Goal: Transaction & Acquisition: Book appointment/travel/reservation

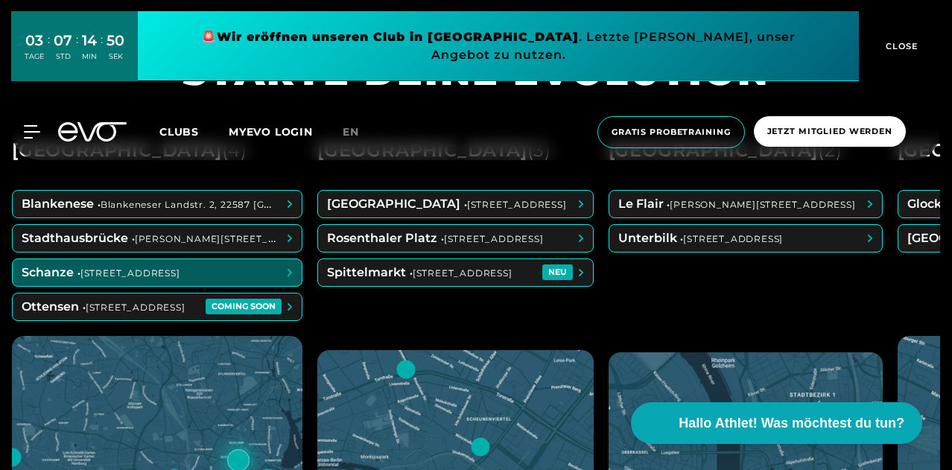
scroll to position [522, 0]
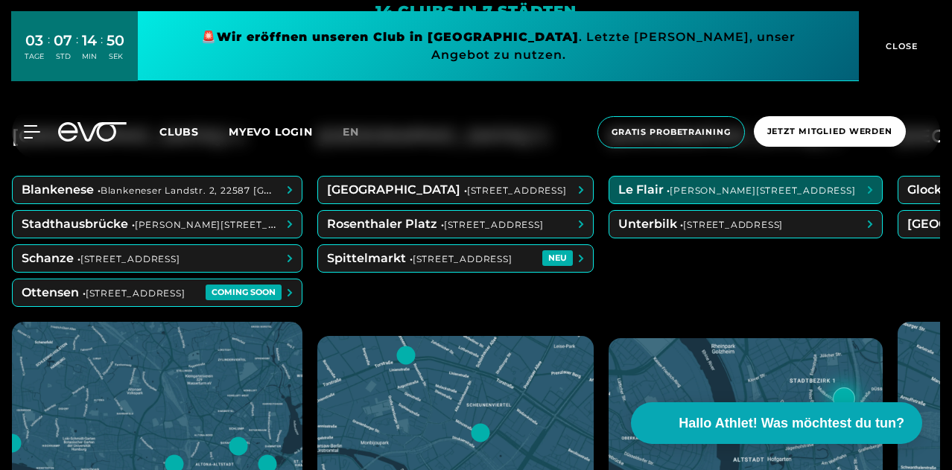
click at [934, 142] on div "MyEVO Login Über EVO Mitgliedschaften Probetraining TAGESPASS EVO Studios [GEOG…" at bounding box center [476, 132] width 946 height 56
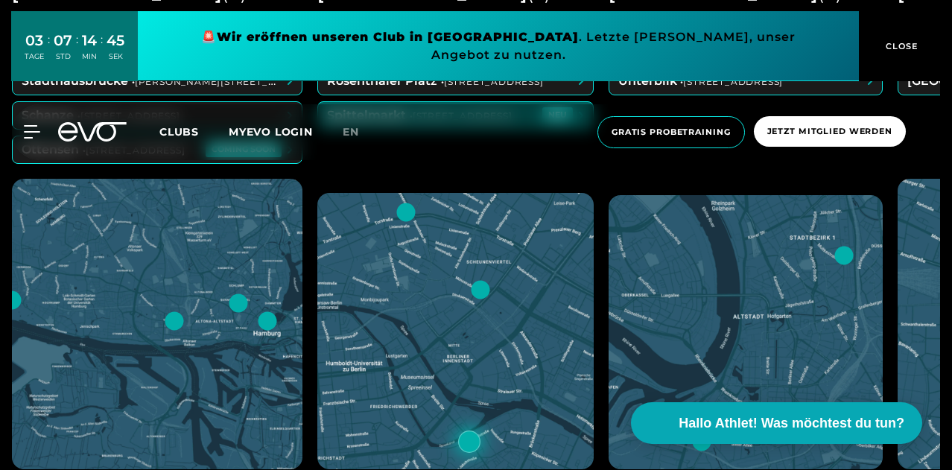
scroll to position [745, 0]
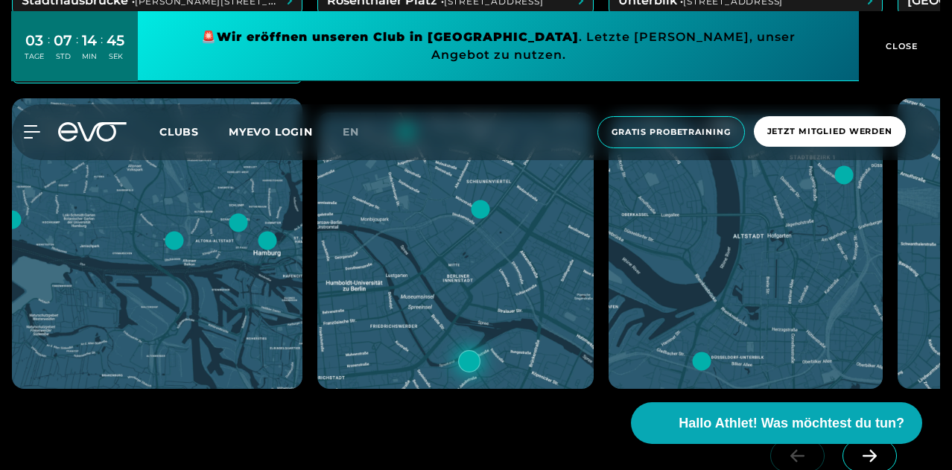
drag, startPoint x: 391, startPoint y: 402, endPoint x: 531, endPoint y: 411, distance: 139.6
click at [531, 411] on div "Hamburg ( 4 ) Blankenese • Blankeneser Landstr. 2, 22587 [GEOGRAPHIC_DATA] • [S…" at bounding box center [476, 184] width 929 height 653
drag, startPoint x: 381, startPoint y: 406, endPoint x: 434, endPoint y: 410, distance: 53.0
click at [434, 410] on div "Hamburg ( 4 ) Blankenese • Blankeneser Landstr. 2, 22587 [GEOGRAPHIC_DATA] • [S…" at bounding box center [476, 184] width 929 height 653
drag, startPoint x: 373, startPoint y: 404, endPoint x: 555, endPoint y: 414, distance: 182.9
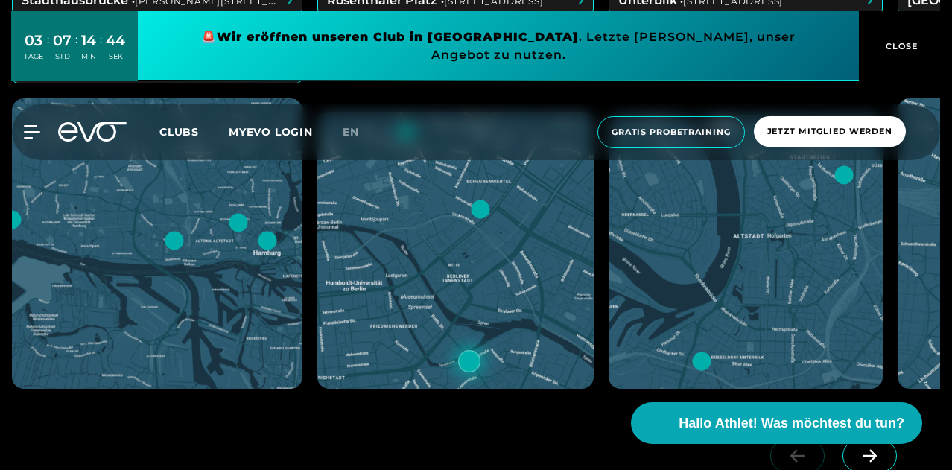
click at [549, 417] on div "Hamburg ( 4 ) Blankenese • Blankeneser Landstr. 2, 22587 [GEOGRAPHIC_DATA] • [S…" at bounding box center [476, 184] width 929 height 653
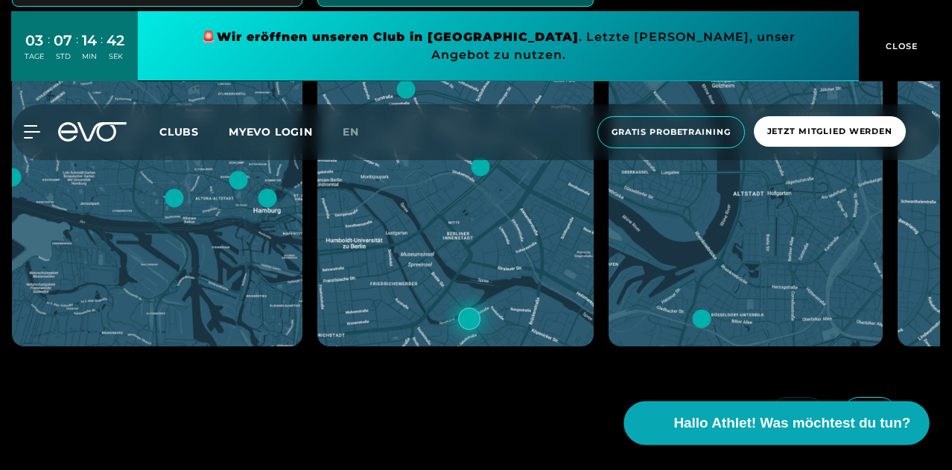
scroll to position [820, 0]
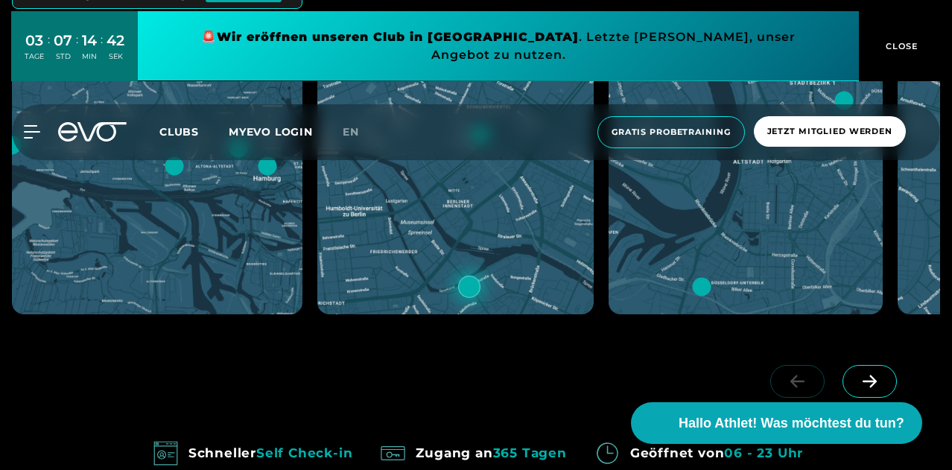
click at [876, 391] on span at bounding box center [870, 381] width 54 height 33
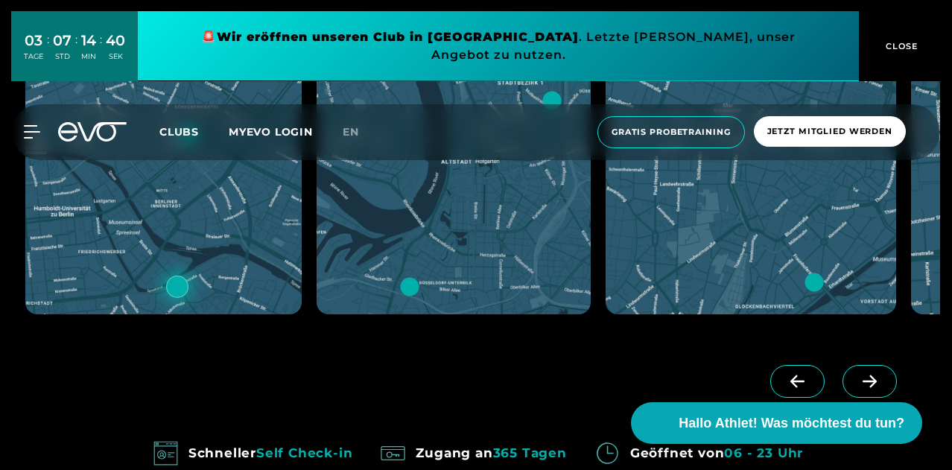
scroll to position [671, 0]
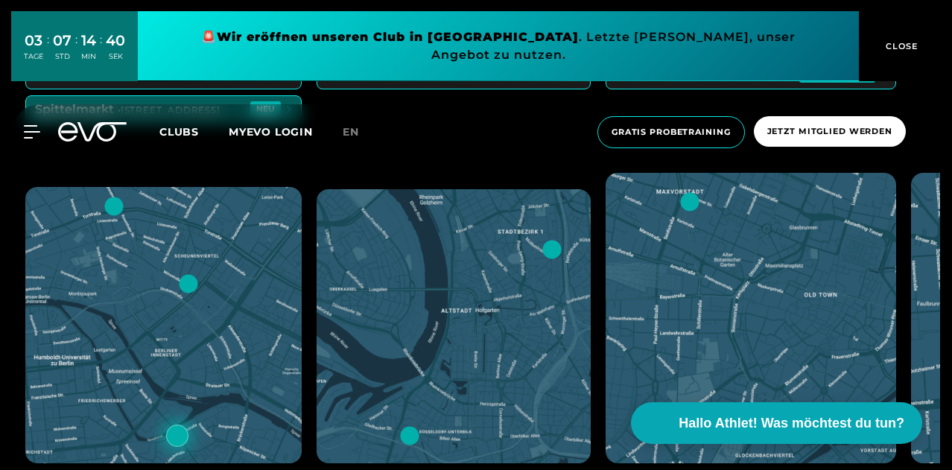
click at [699, 206] on div at bounding box center [689, 201] width 19 height 19
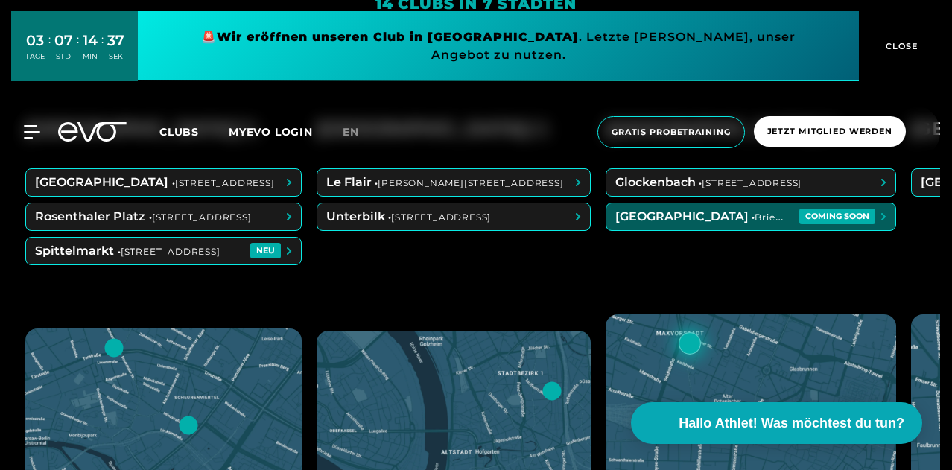
scroll to position [522, 0]
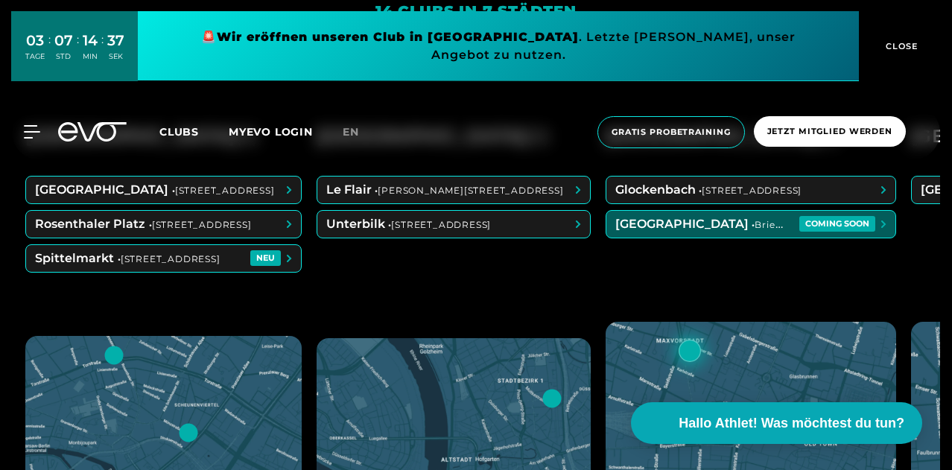
click at [807, 229] on span at bounding box center [751, 224] width 289 height 27
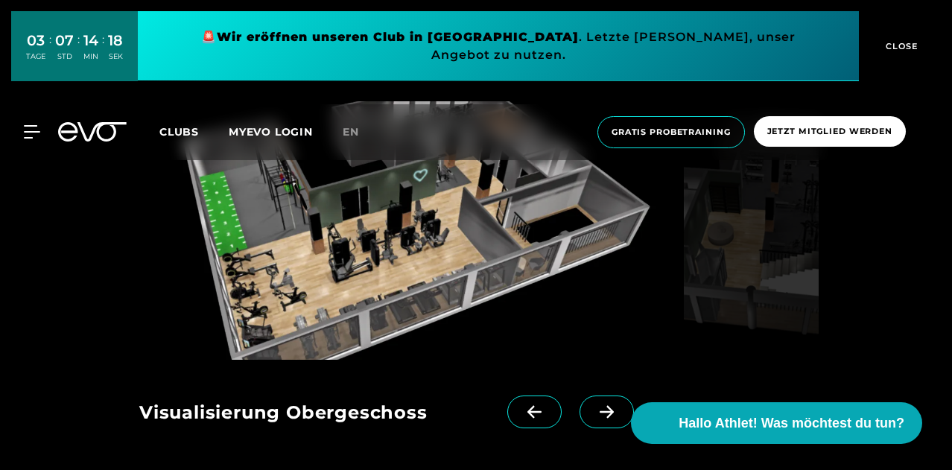
scroll to position [1118, 0]
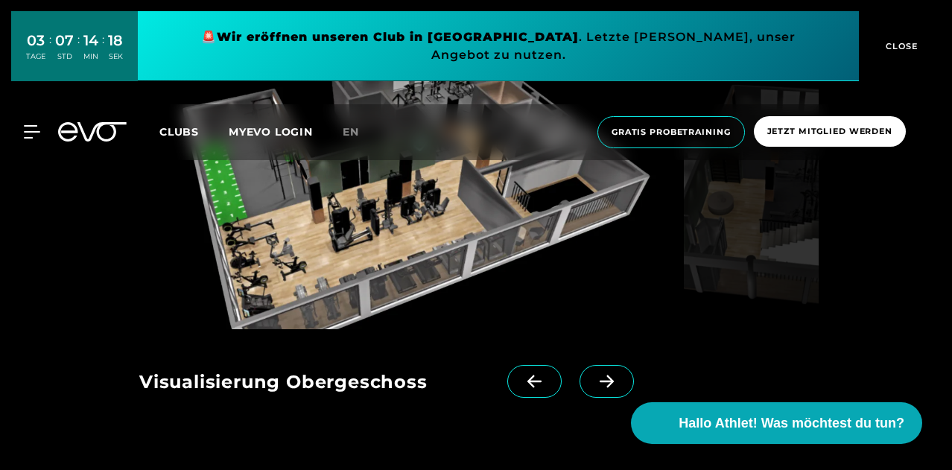
click at [594, 376] on icon at bounding box center [607, 381] width 26 height 13
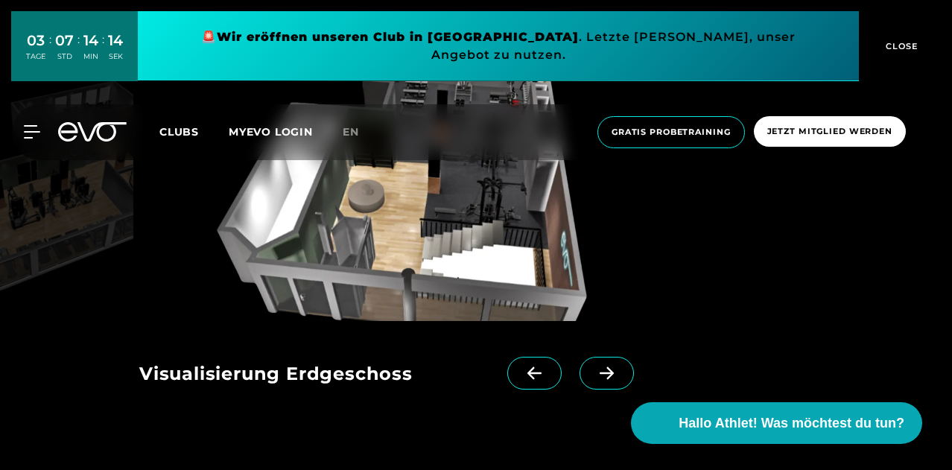
scroll to position [1267, 0]
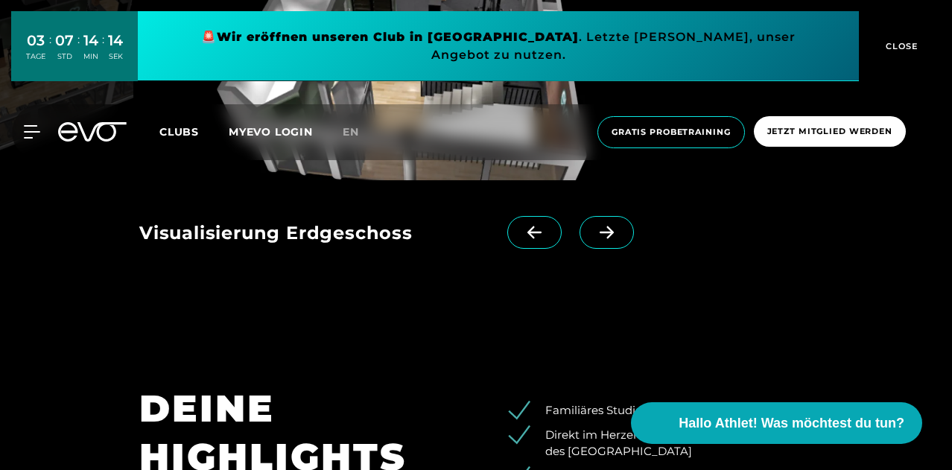
click at [582, 247] on span at bounding box center [607, 232] width 54 height 33
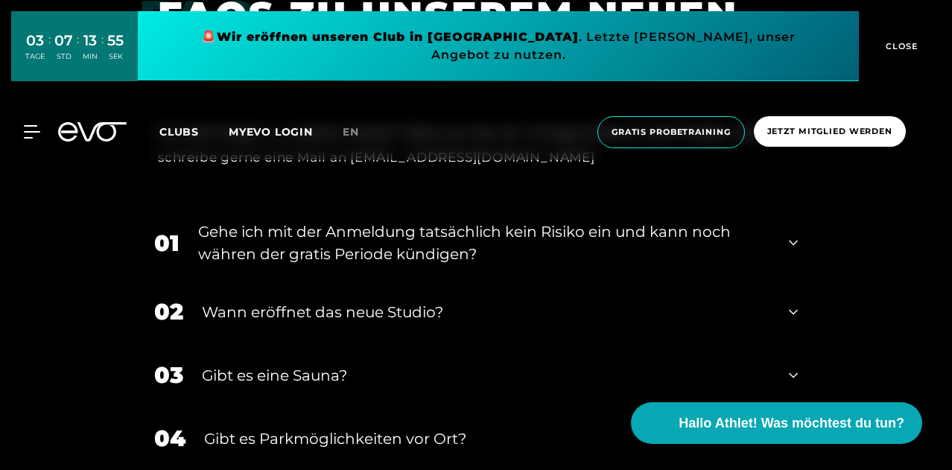
scroll to position [2758, 0]
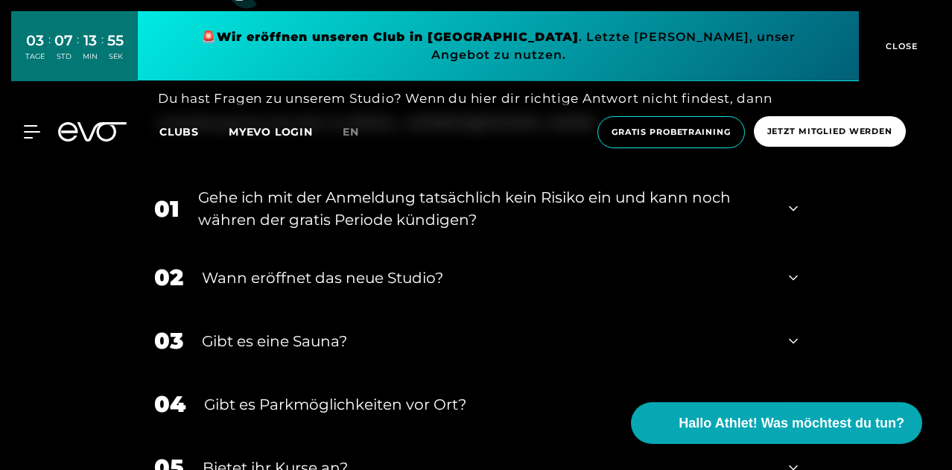
click at [449, 246] on div "02 Wann eröffnet das neue Studio?" at bounding box center [476, 277] width 674 height 63
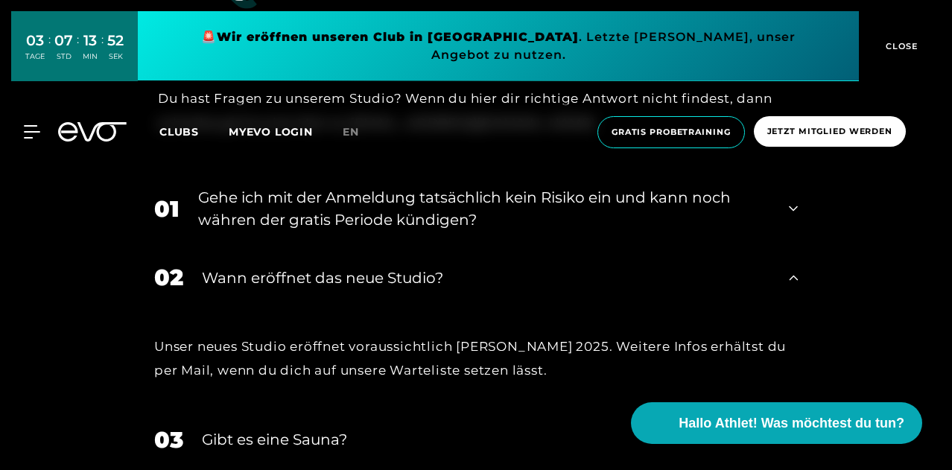
click at [429, 267] on div "Wann eröffnet das neue Studio?" at bounding box center [486, 278] width 569 height 22
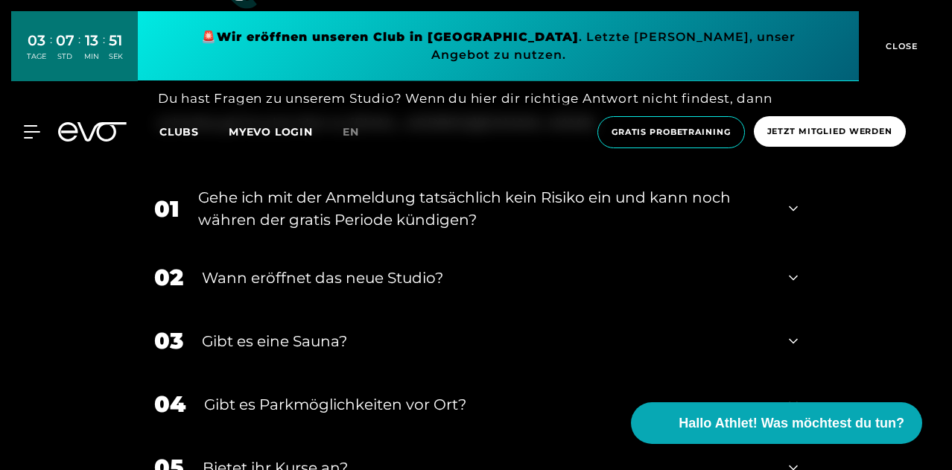
click at [379, 330] on div "Gibt es eine Sauna?" at bounding box center [486, 341] width 569 height 22
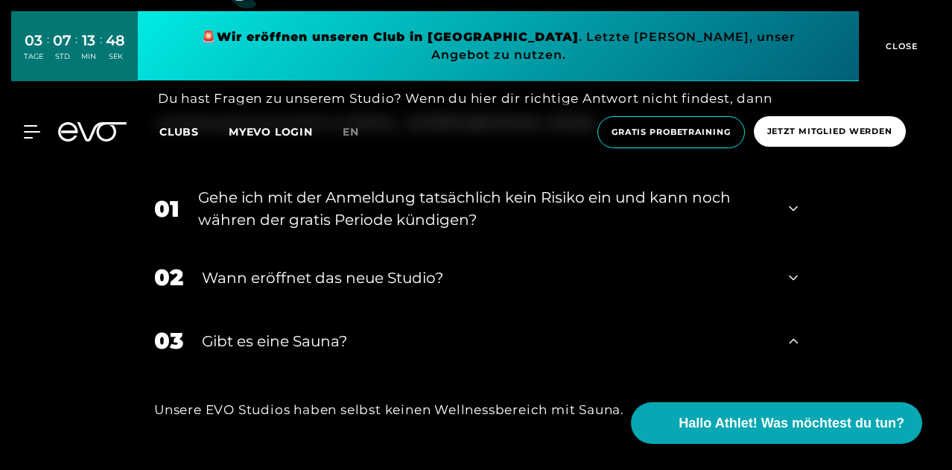
click at [379, 330] on div "Gibt es eine Sauna?" at bounding box center [486, 341] width 569 height 22
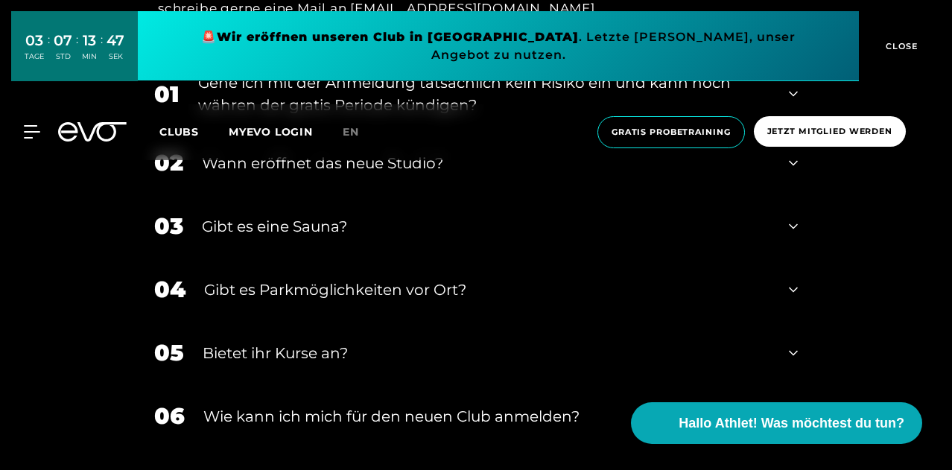
scroll to position [2907, 0]
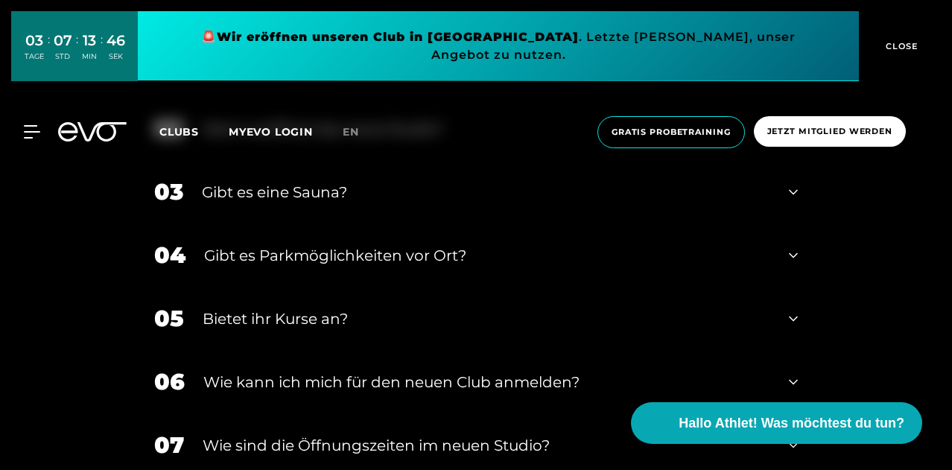
click at [373, 308] on div "Bietet ihr Kurse an?" at bounding box center [487, 319] width 568 height 22
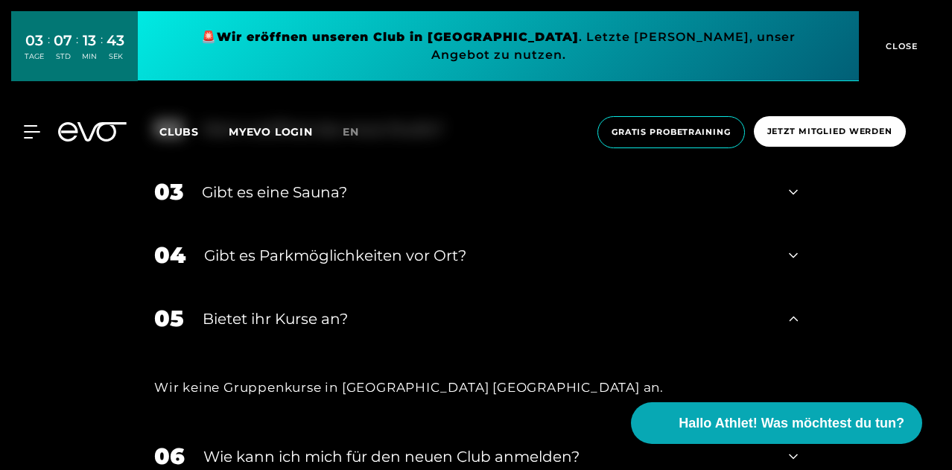
click at [373, 308] on div "Bietet ihr Kurse an?" at bounding box center [487, 319] width 568 height 22
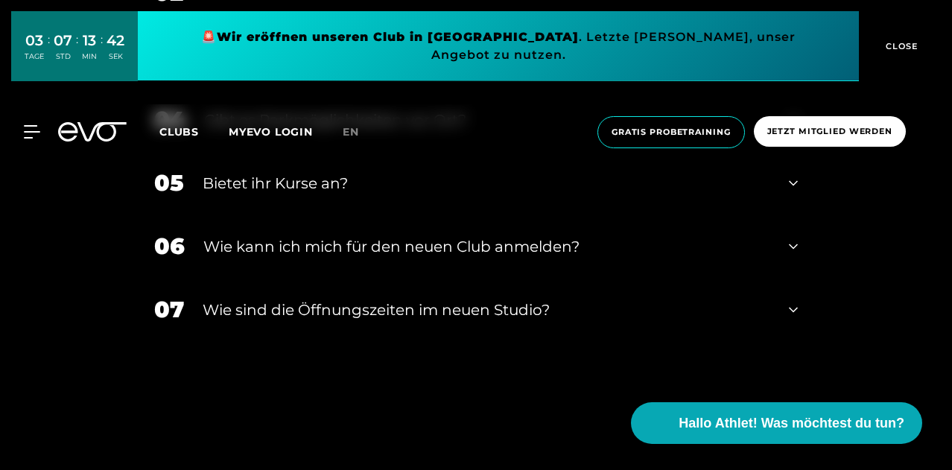
scroll to position [3056, 0]
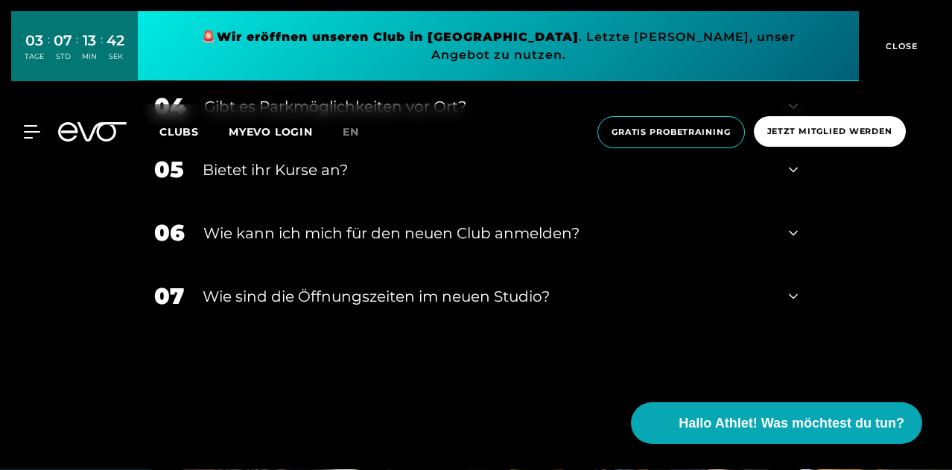
click at [378, 285] on div "​Wie sind die Öffnungszeiten im neuen Studio?" at bounding box center [487, 296] width 568 height 22
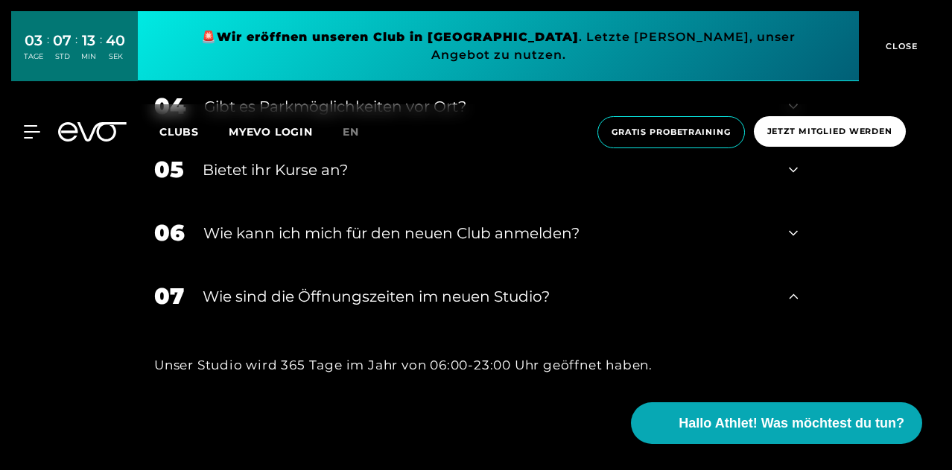
click at [385, 285] on div "​Wie sind die Öffnungszeiten im neuen Studio?" at bounding box center [487, 296] width 568 height 22
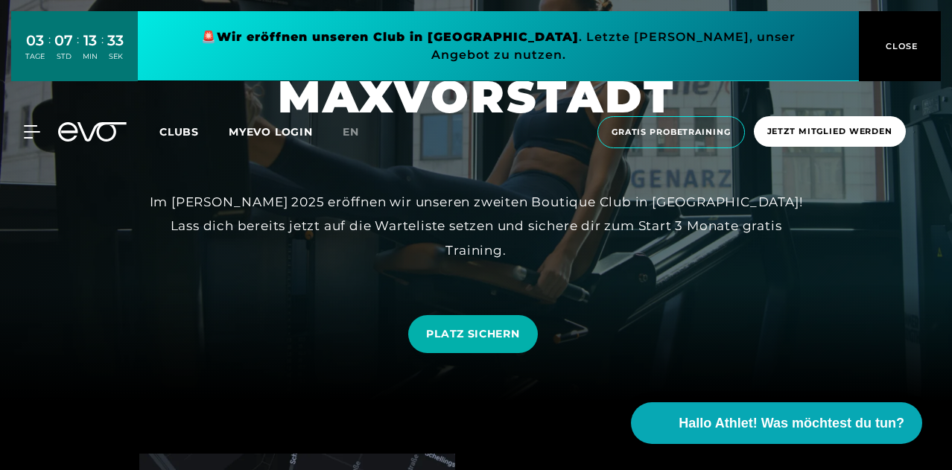
scroll to position [0, 0]
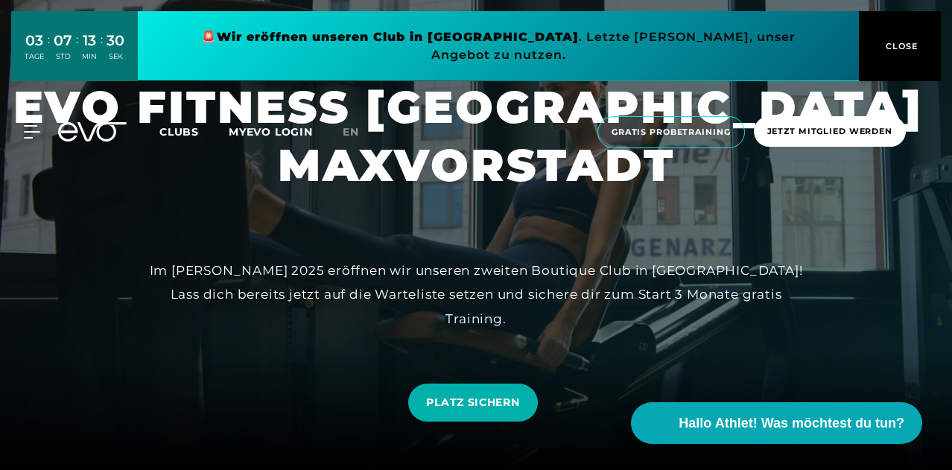
click at [890, 39] on span "CLOSE" at bounding box center [900, 45] width 37 height 13
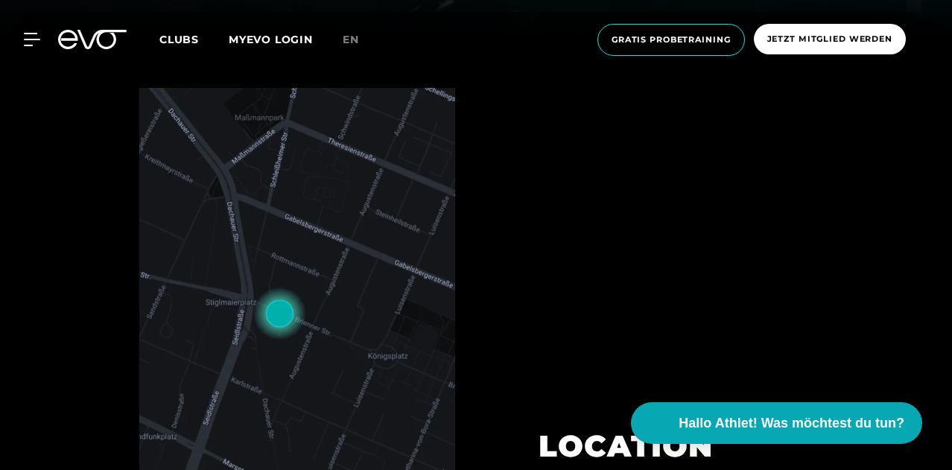
scroll to position [447, 0]
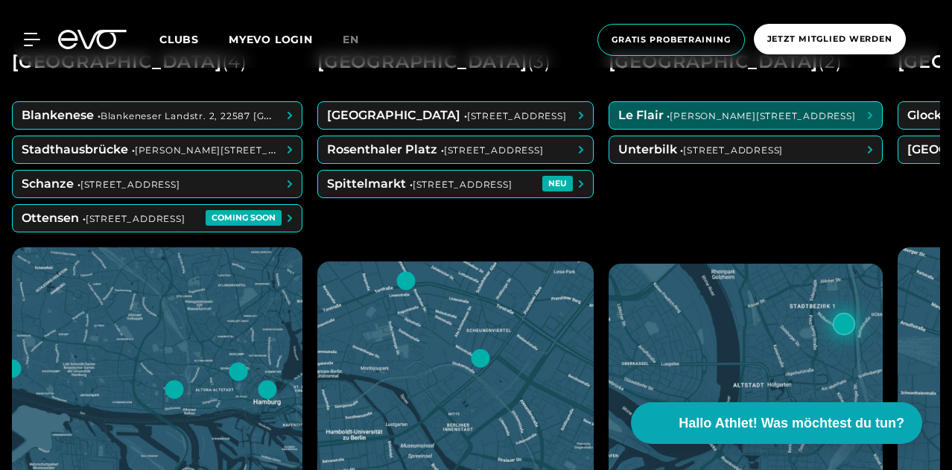
scroll to position [969, 0]
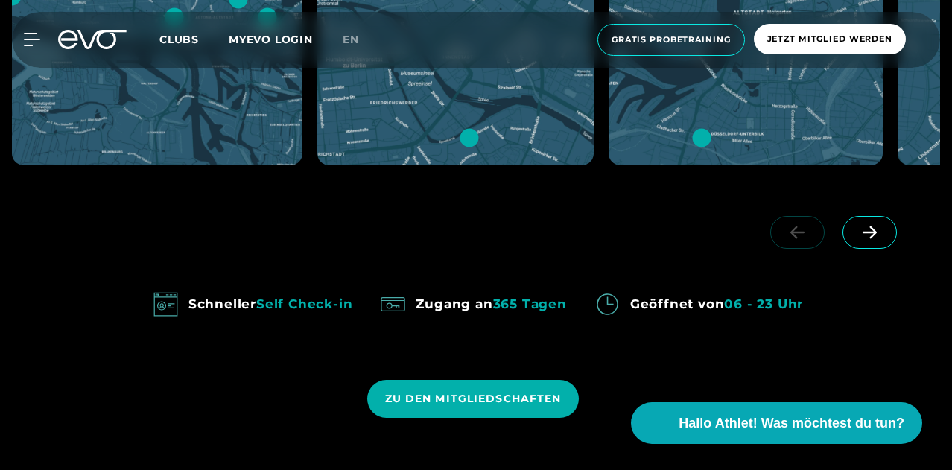
click at [875, 232] on icon at bounding box center [870, 232] width 14 height 13
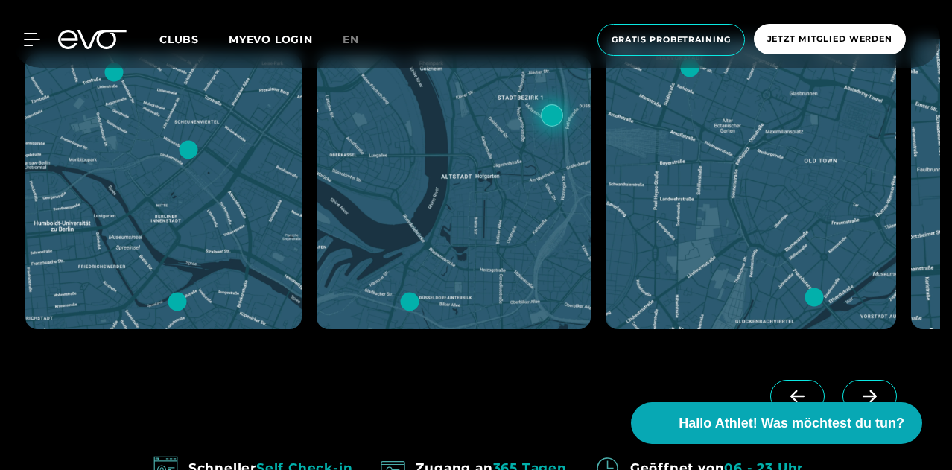
scroll to position [745, 0]
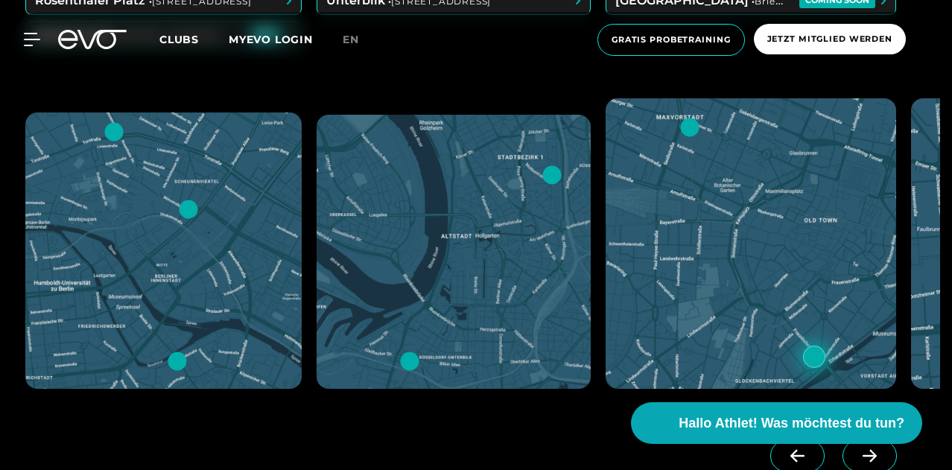
click at [826, 363] on div at bounding box center [814, 357] width 22 height 22
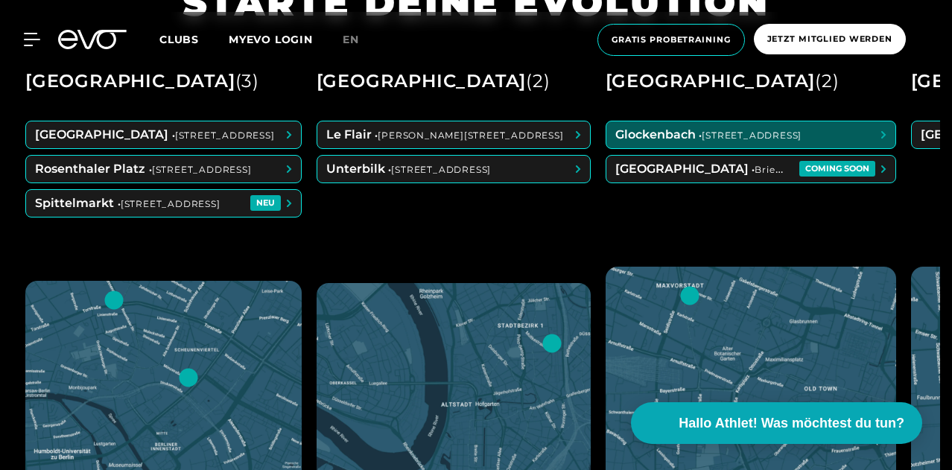
scroll to position [447, 0]
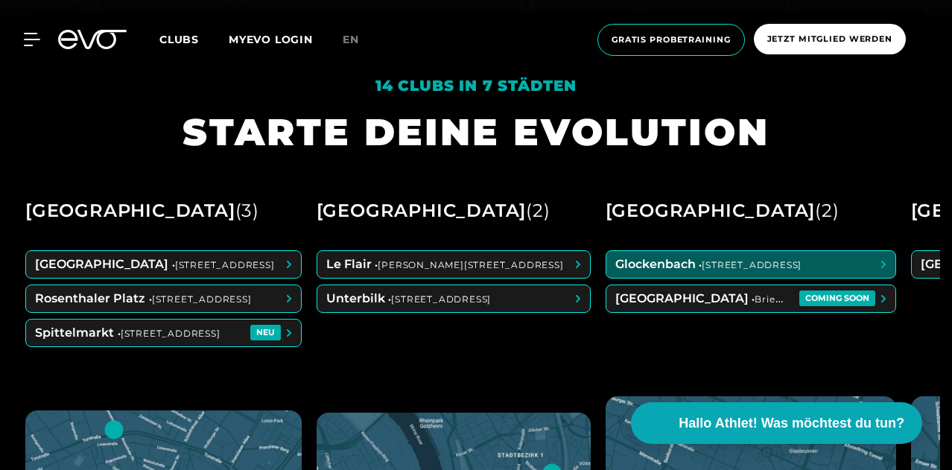
click at [794, 274] on span at bounding box center [751, 264] width 289 height 27
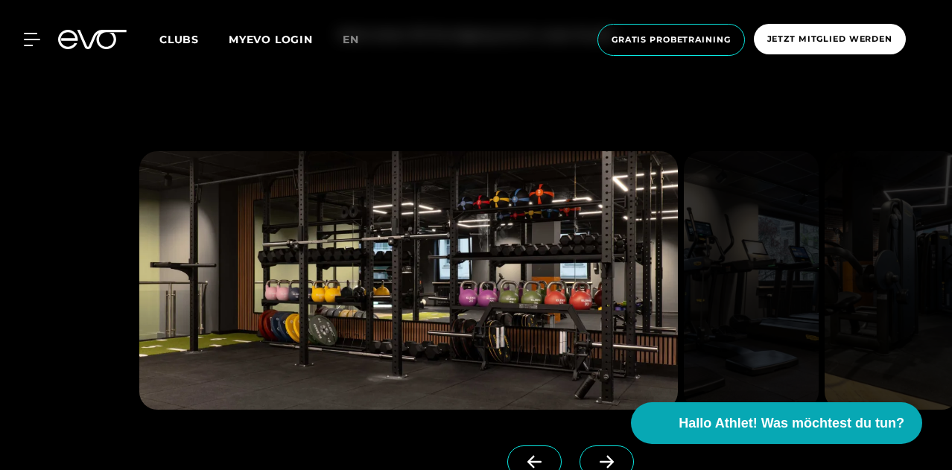
scroll to position [1565, 0]
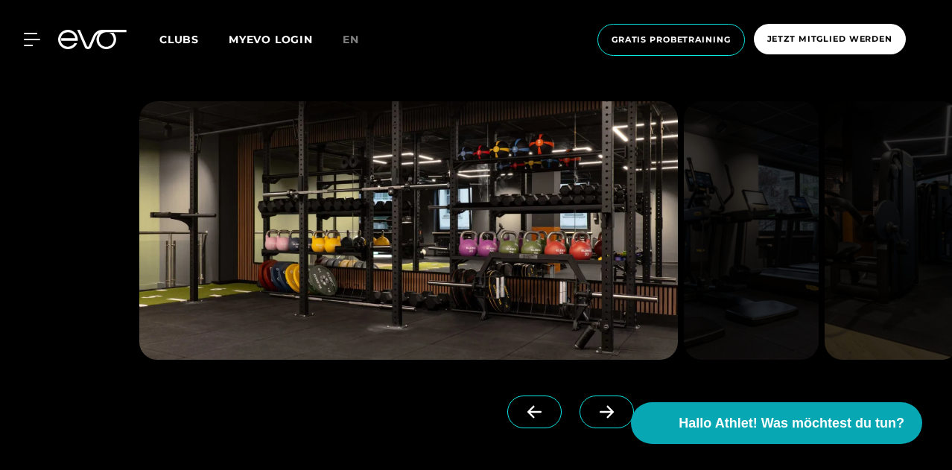
click at [594, 405] on icon at bounding box center [607, 411] width 26 height 13
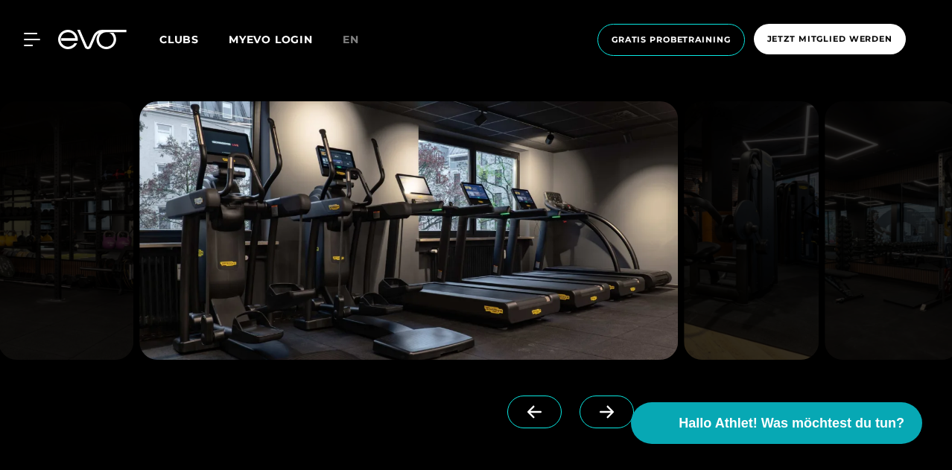
click at [580, 396] on span at bounding box center [607, 412] width 54 height 33
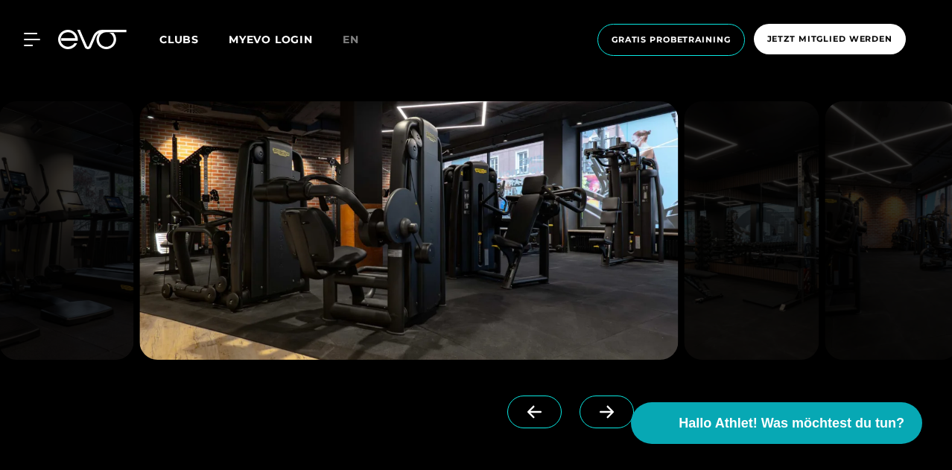
click at [594, 405] on icon at bounding box center [607, 411] width 26 height 13
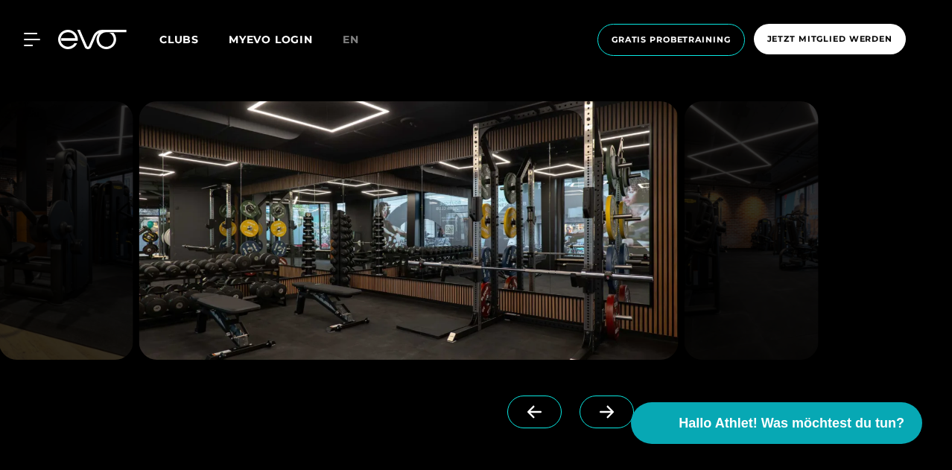
click at [594, 405] on icon at bounding box center [607, 411] width 26 height 13
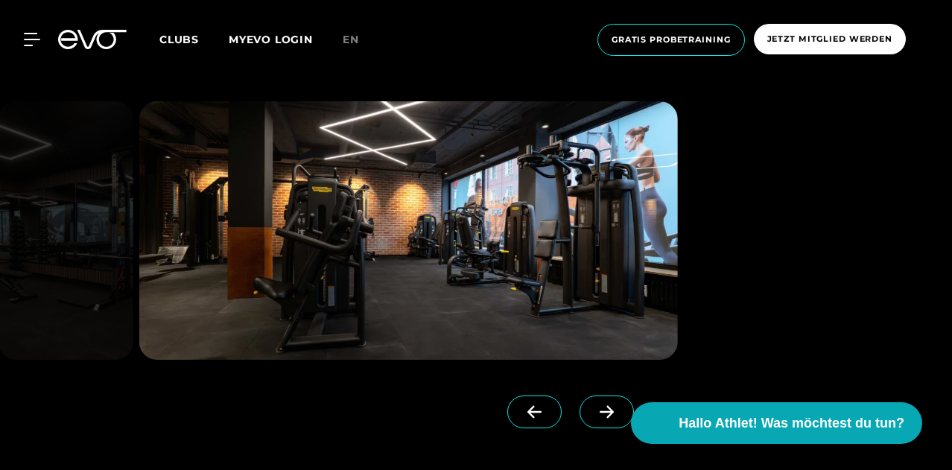
click at [594, 405] on icon at bounding box center [607, 411] width 26 height 13
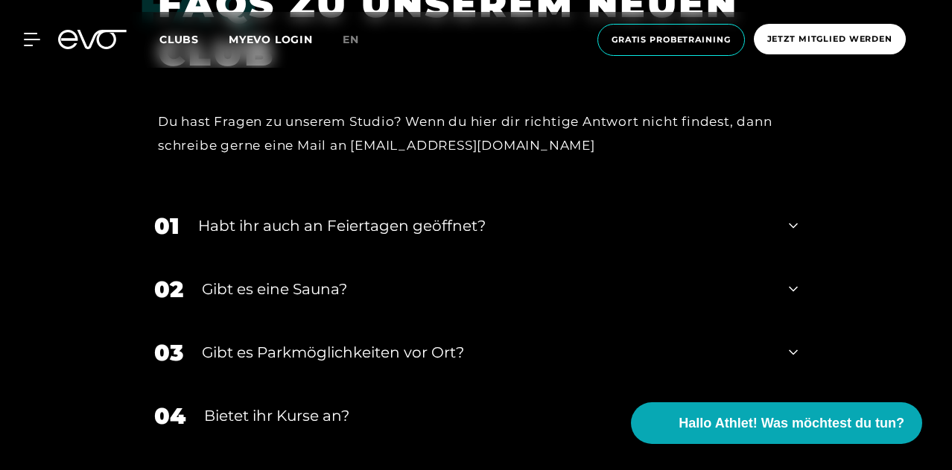
scroll to position [4248, 0]
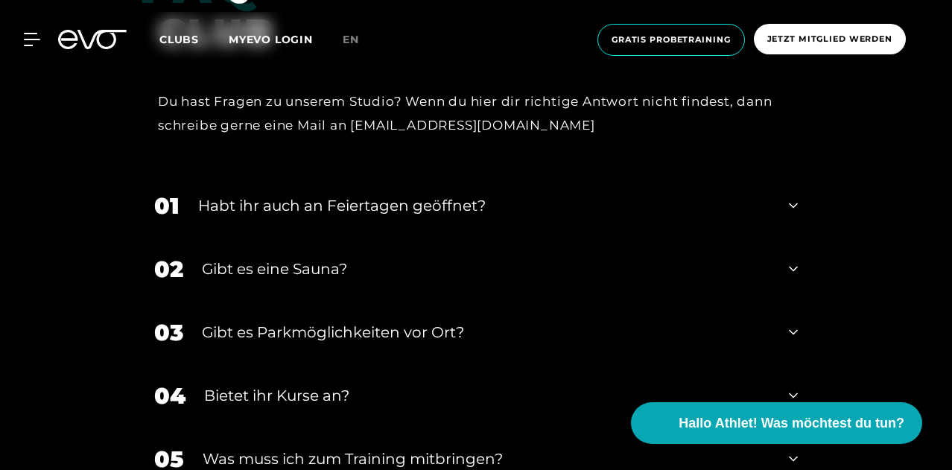
click at [377, 258] on div "Gibt es eine Sauna?" at bounding box center [486, 269] width 569 height 22
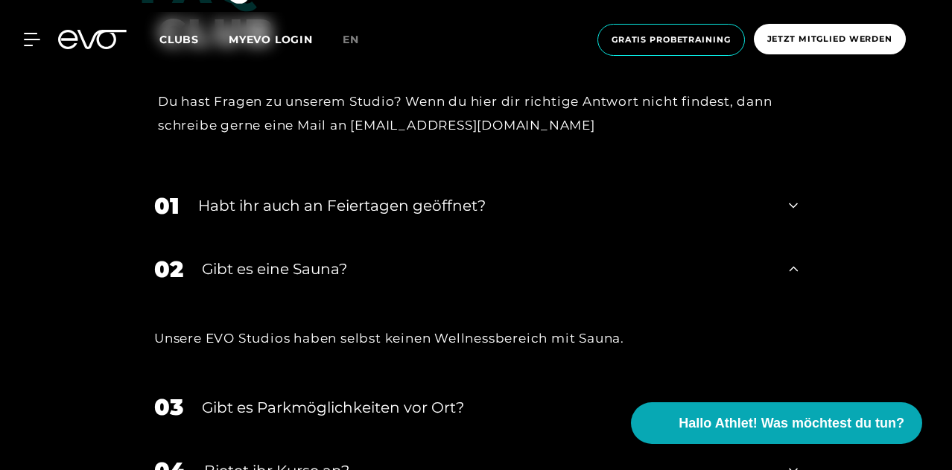
click at [377, 258] on div "Gibt es eine Sauna?" at bounding box center [486, 269] width 569 height 22
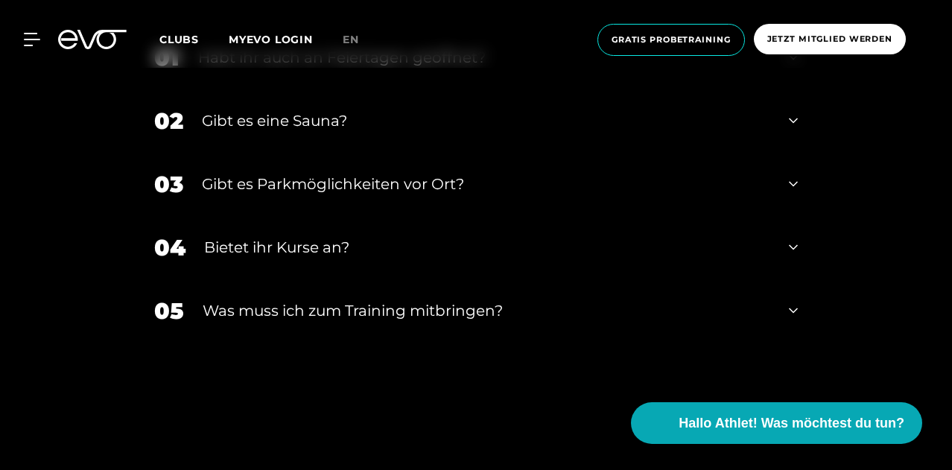
scroll to position [4397, 0]
click at [390, 215] on div "04 Bietet ihr [DEMOGRAPHIC_DATA]?" at bounding box center [476, 246] width 674 height 63
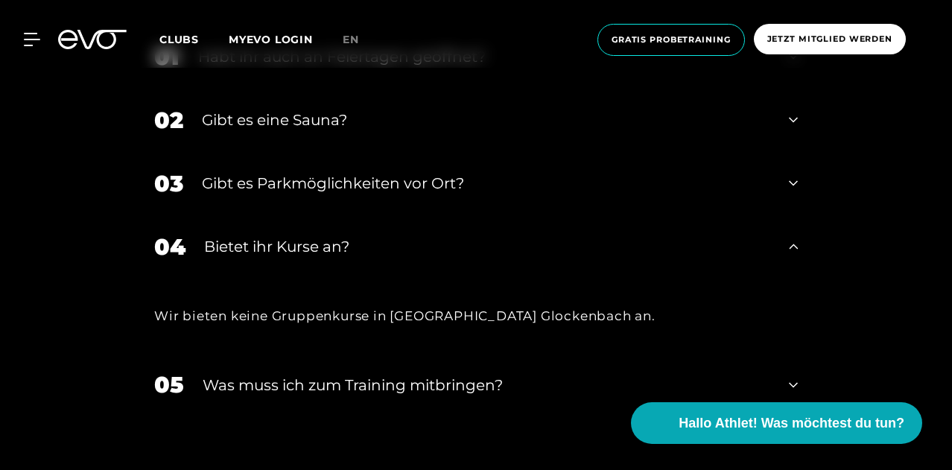
click at [396, 236] on div "Bietet ihr Kurse an?" at bounding box center [487, 247] width 566 height 22
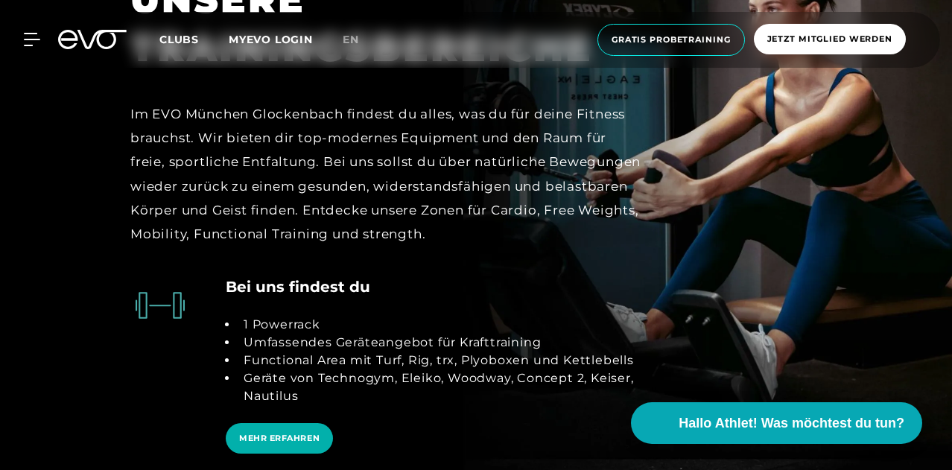
scroll to position [2907, 0]
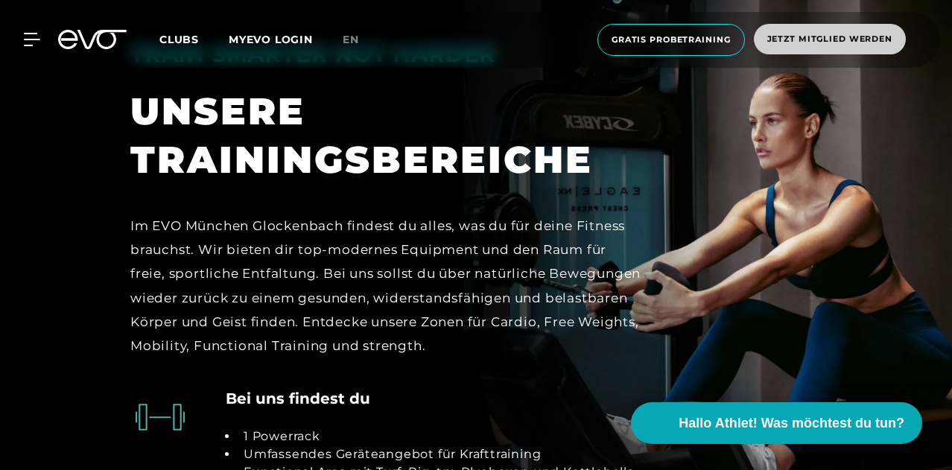
click at [858, 53] on span "Jetzt Mitglied werden" at bounding box center [830, 39] width 152 height 31
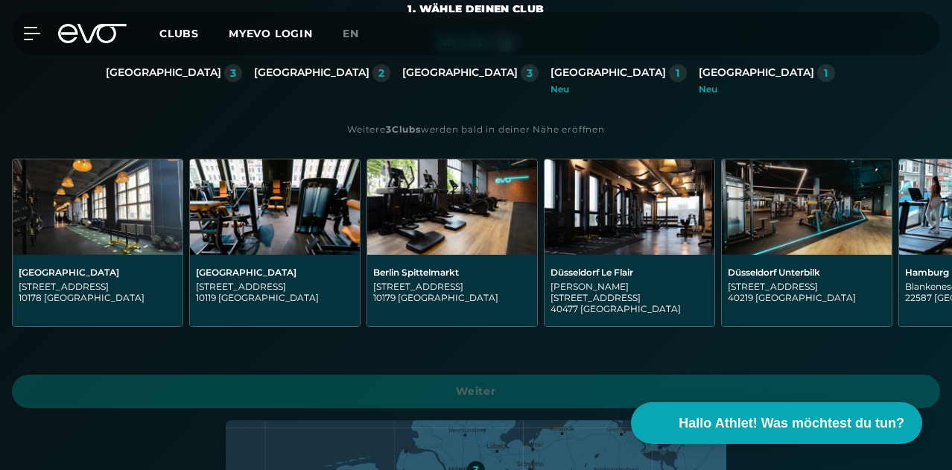
scroll to position [373, 0]
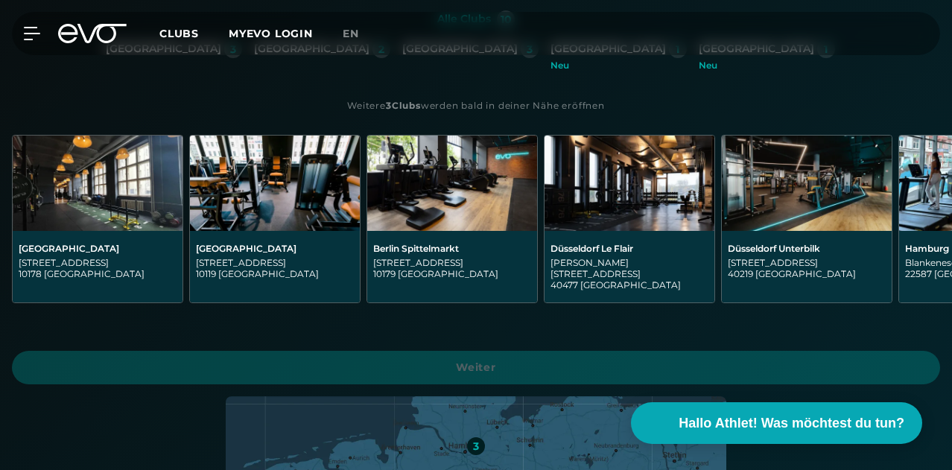
click at [551, 56] on div "[GEOGRAPHIC_DATA]" at bounding box center [609, 48] width 116 height 13
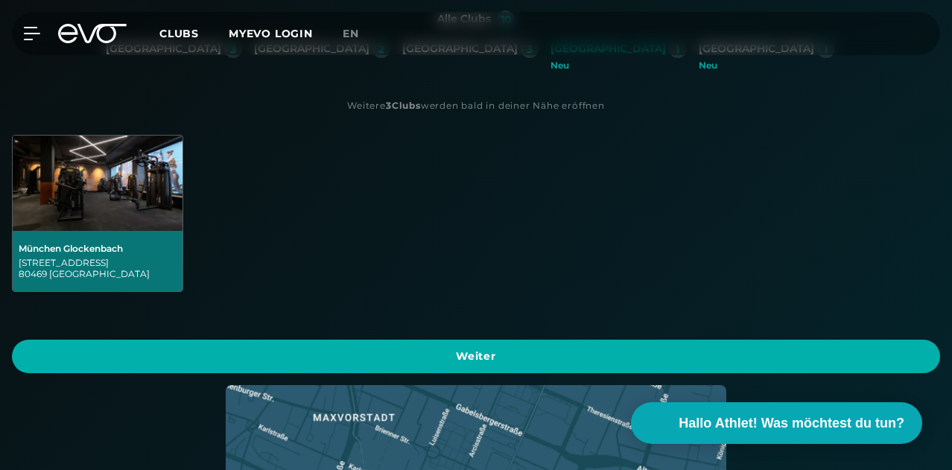
click at [177, 243] on div "München Glockenbach [STREET_ADDRESS]" at bounding box center [98, 261] width 158 height 37
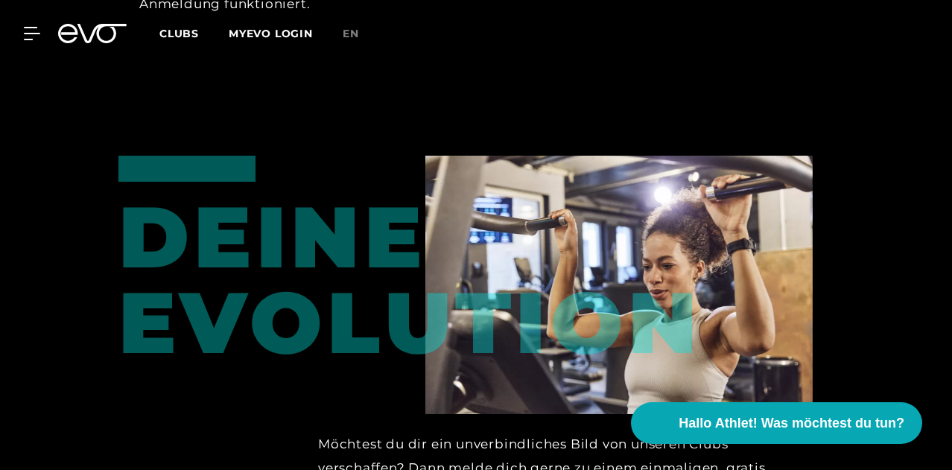
scroll to position [2103, 0]
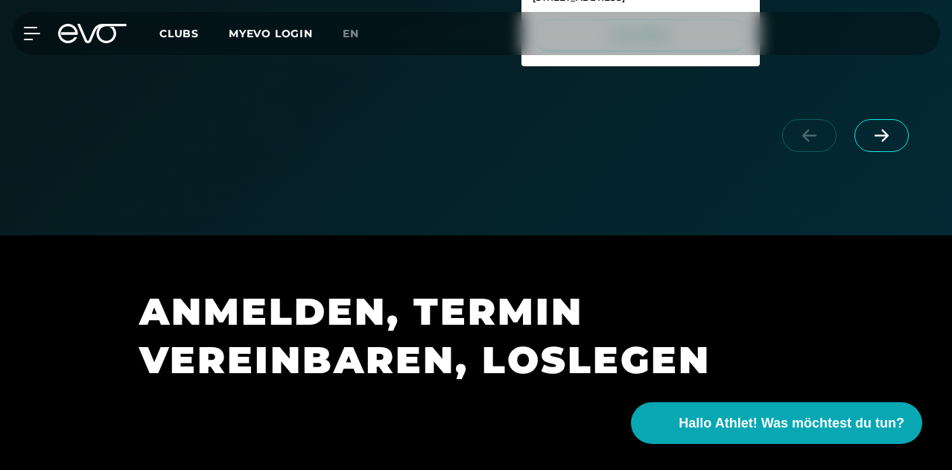
scroll to position [1043, 0]
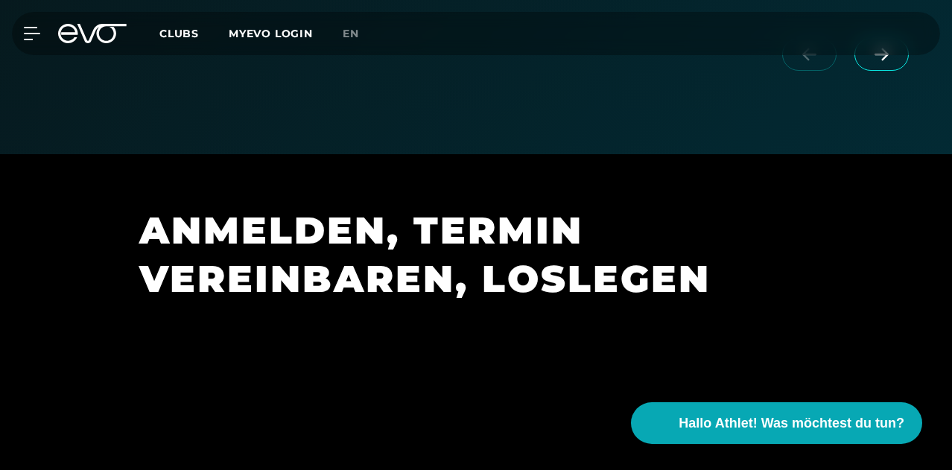
click at [903, 71] on span at bounding box center [882, 54] width 54 height 33
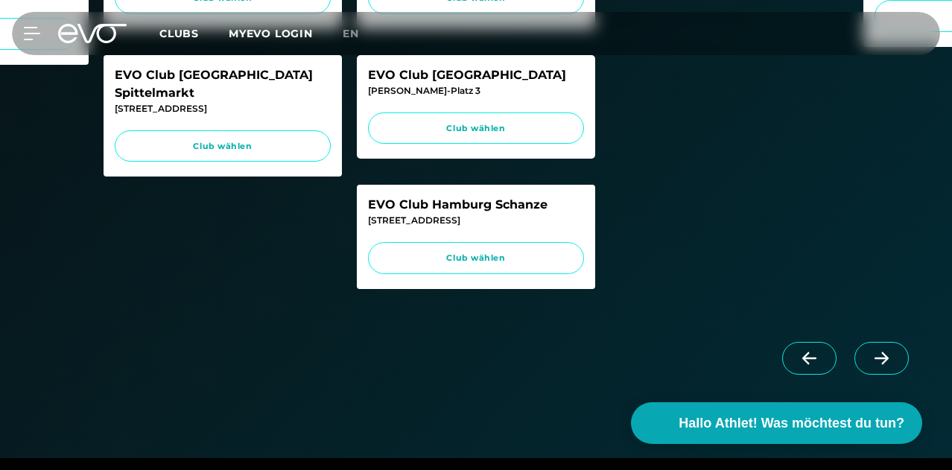
scroll to position [522, 0]
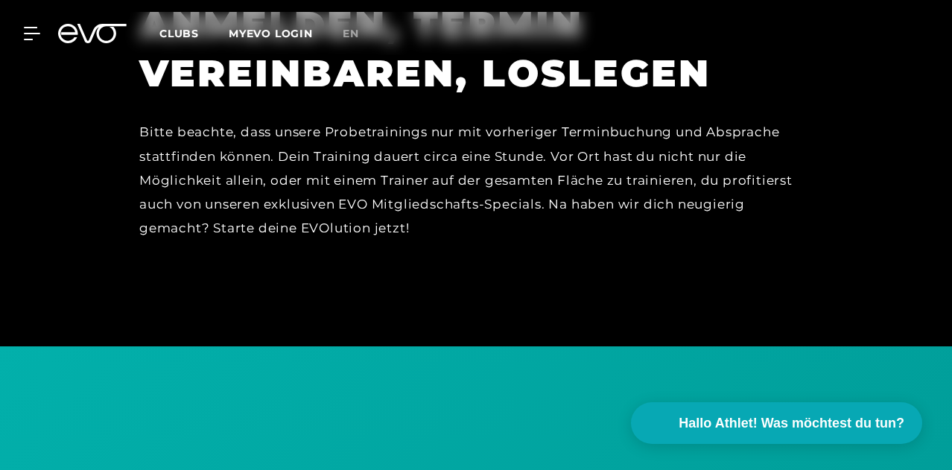
scroll to position [986, 0]
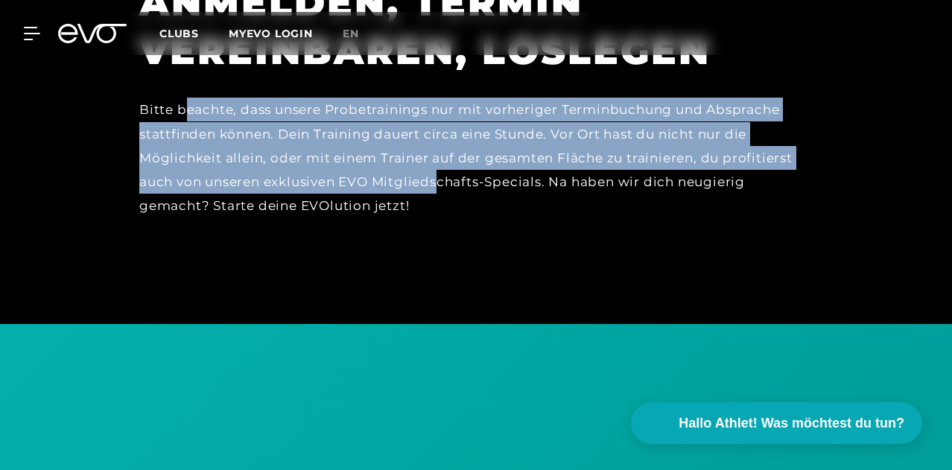
drag, startPoint x: 185, startPoint y: 245, endPoint x: 440, endPoint y: 301, distance: 260.9
click at [440, 242] on div "Bitte beachte, dass unsere Probetrainings nur mit vorheriger Terminbuchung und …" at bounding box center [474, 170] width 671 height 145
click at [573, 242] on div "Bitte beachte, dass unsere Probetrainings nur mit vorheriger Terminbuchung und …" at bounding box center [474, 170] width 671 height 145
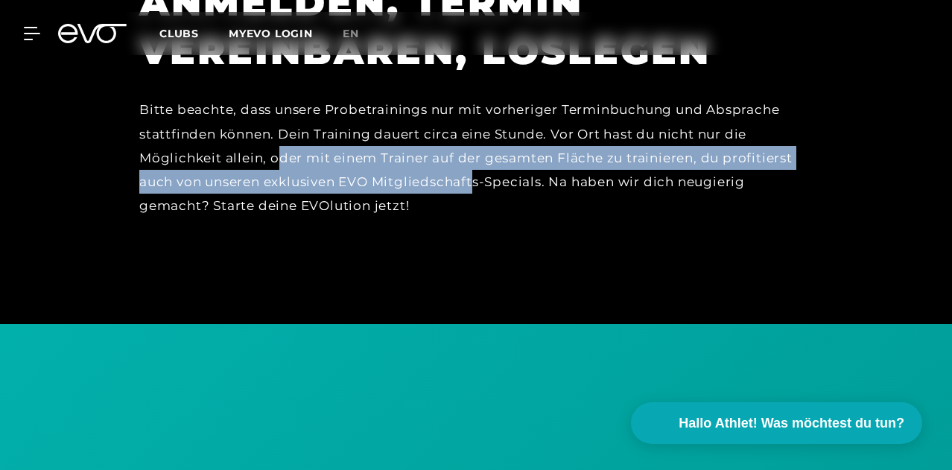
drag, startPoint x: 274, startPoint y: 275, endPoint x: 473, endPoint y: 309, distance: 201.9
click at [473, 242] on div "Bitte beachte, dass unsere Probetrainings nur mit vorheriger Terminbuchung und …" at bounding box center [474, 170] width 671 height 145
click at [245, 242] on div "Bitte beachte, dass unsere Probetrainings nur mit vorheriger Terminbuchung und …" at bounding box center [474, 170] width 671 height 145
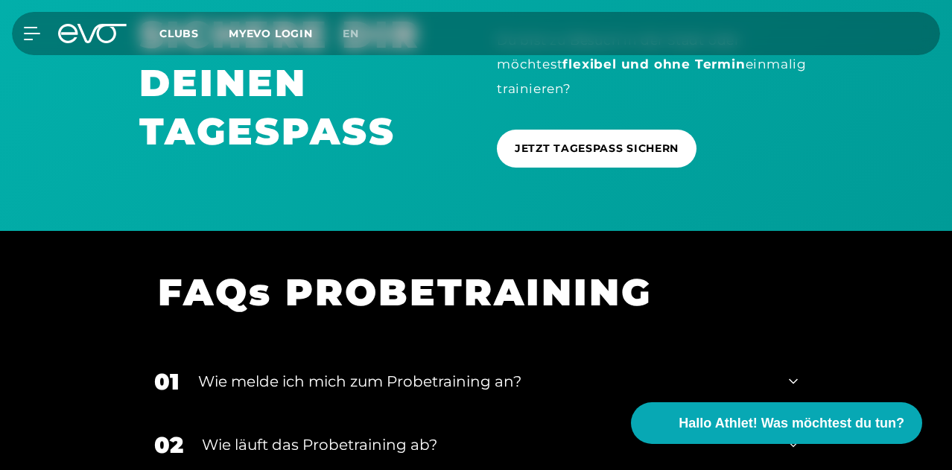
scroll to position [1359, 0]
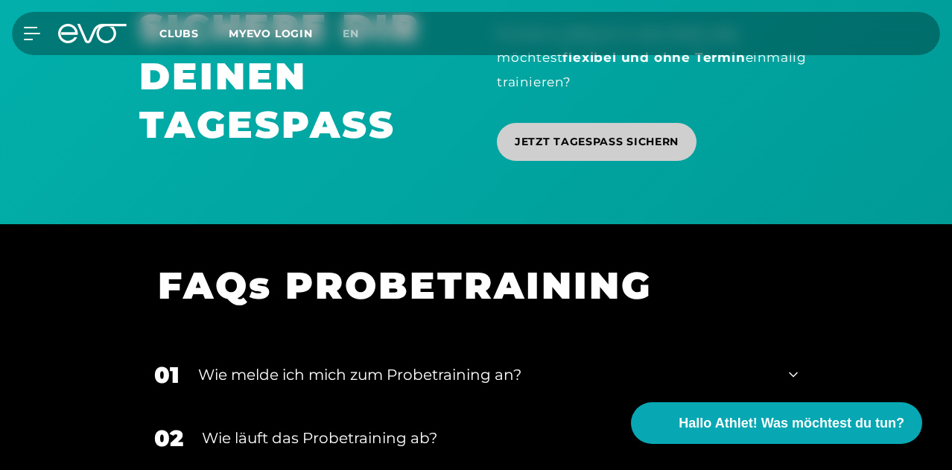
click at [599, 150] on span "JETZT TAGESPASS SICHERN" at bounding box center [597, 142] width 164 height 16
